Goal: Obtain resource: Download file/media

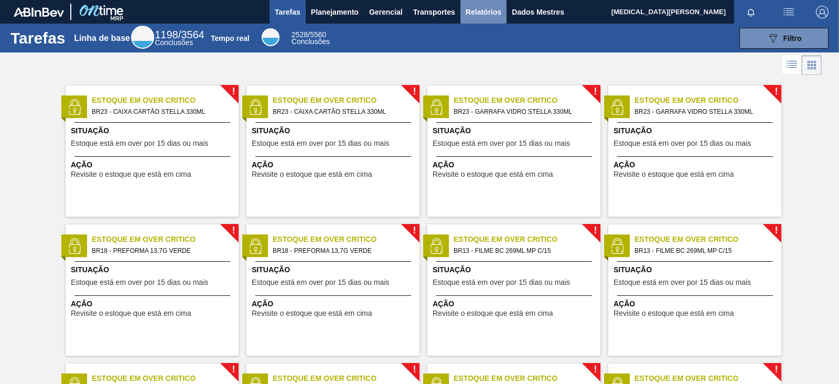
click at [489, 4] on button "Relatórios" at bounding box center [484, 12] width 46 height 24
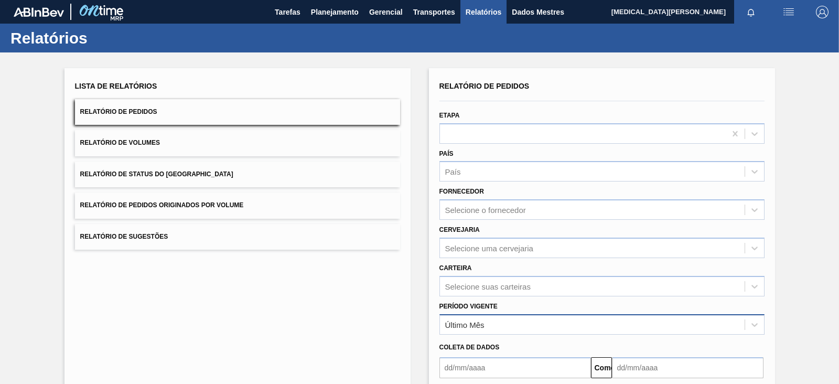
click at [487, 306] on div "Último Mês" at bounding box center [592, 324] width 305 height 15
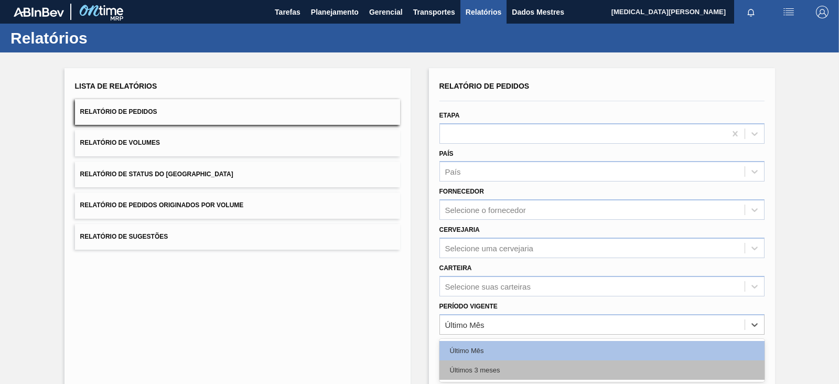
click at [495, 306] on font "Últimos 3 meses" at bounding box center [475, 370] width 50 height 8
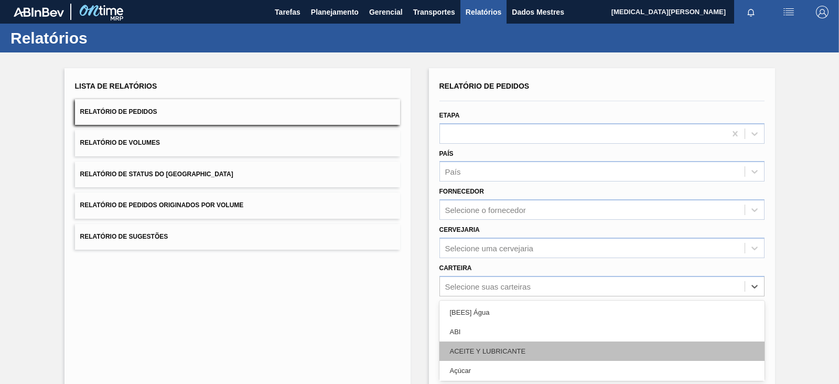
click at [485, 282] on div "option [BEES] Água focused, 1 of 101. 101 results available. Use Up and Down to…" at bounding box center [602, 286] width 325 height 20
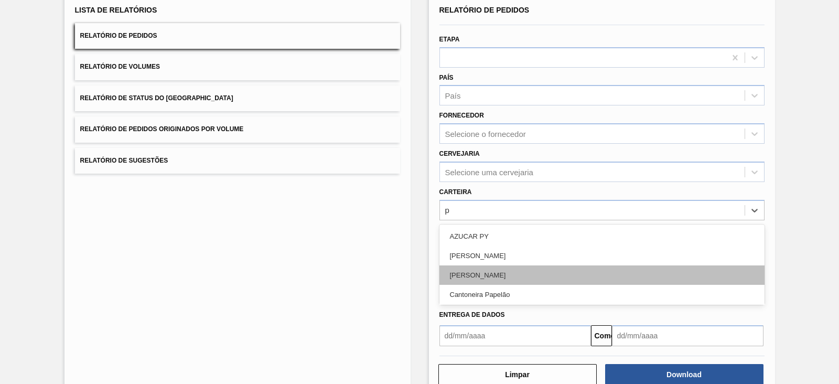
type input "pr"
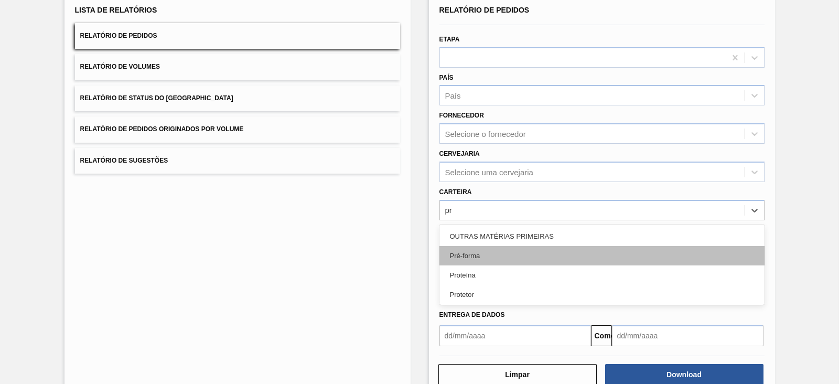
click at [517, 251] on div "Pré-forma" at bounding box center [602, 255] width 325 height 19
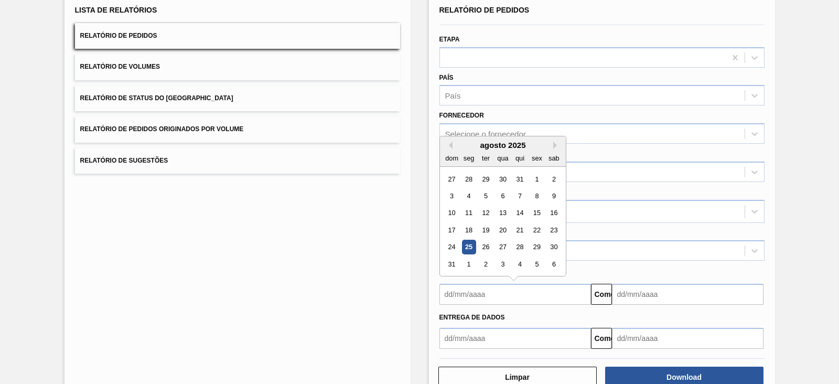
click at [516, 295] on input "text" at bounding box center [516, 294] width 152 height 21
click at [454, 145] on div "agosto de 2025" at bounding box center [503, 145] width 126 height 9
click at [452, 143] on div "agosto de 2025" at bounding box center [503, 145] width 126 height 9
click at [448, 146] on div "agosto de 2025" at bounding box center [503, 145] width 126 height 9
click at [452, 142] on div "agosto de 2025" at bounding box center [503, 145] width 126 height 9
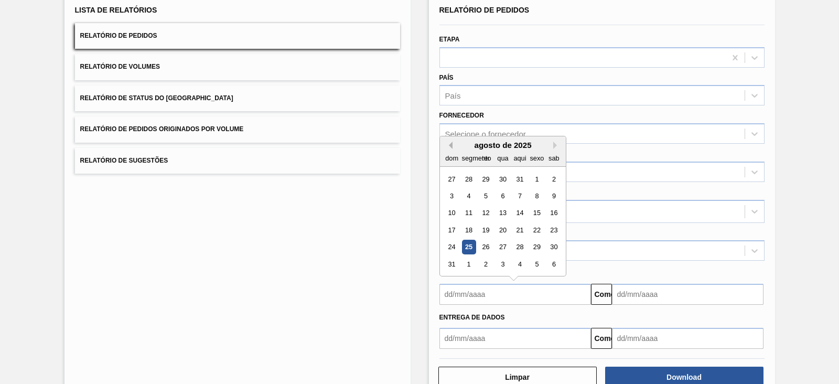
click at [450, 142] on button "[PERSON_NAME]" at bounding box center [448, 145] width 7 height 7
click at [484, 172] on div "1" at bounding box center [485, 179] width 14 height 14
type input "[DATE]"
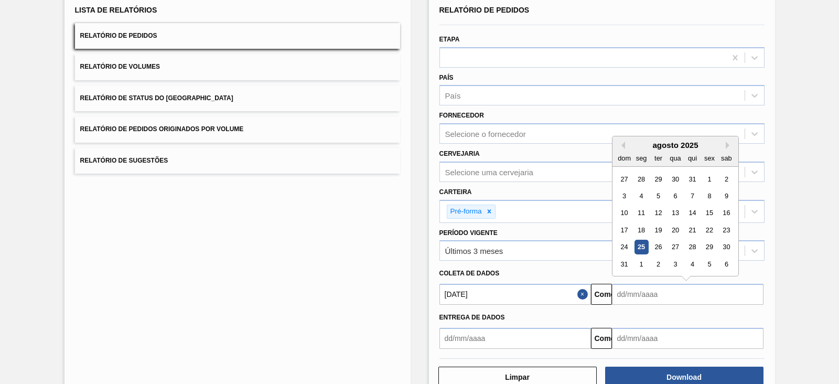
click at [640, 290] on input "text" at bounding box center [688, 294] width 152 height 21
click at [671, 245] on font "30" at bounding box center [726, 247] width 7 height 8
type input "[DATE]"
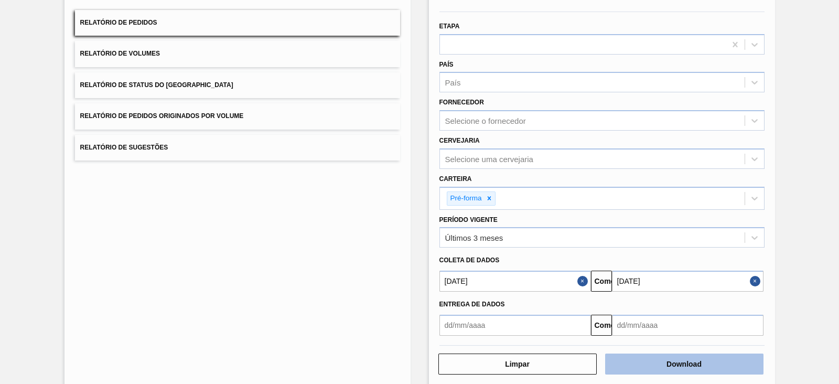
scroll to position [102, 0]
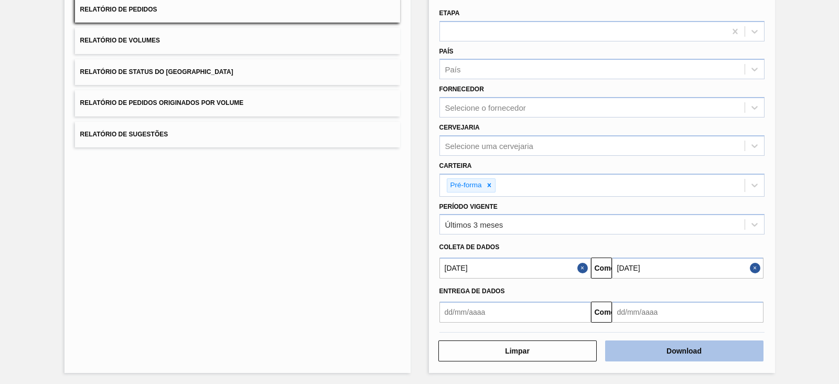
click at [661, 306] on button "Download" at bounding box center [684, 350] width 158 height 21
